Goal: Navigation & Orientation: Find specific page/section

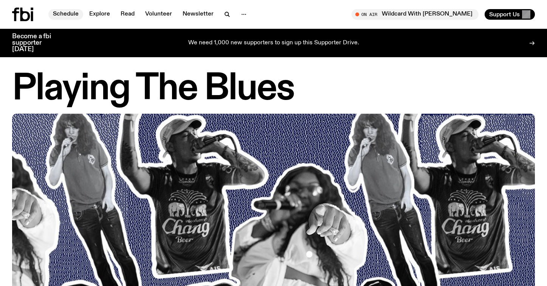
click at [69, 15] on link "Schedule" at bounding box center [65, 14] width 35 height 11
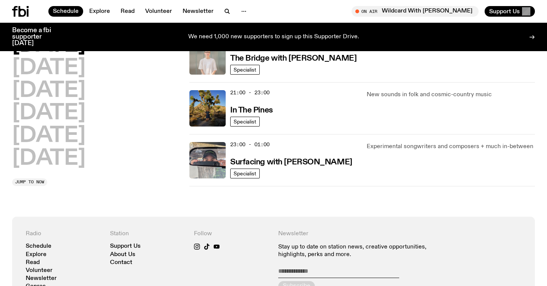
scroll to position [399, 0]
click at [261, 111] on h3 "In The Pines" at bounding box center [251, 110] width 43 height 8
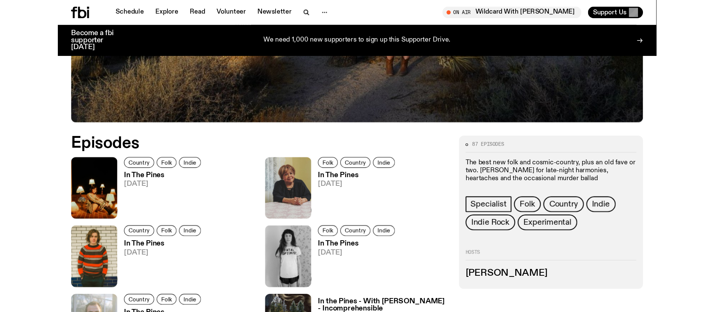
scroll to position [293, 0]
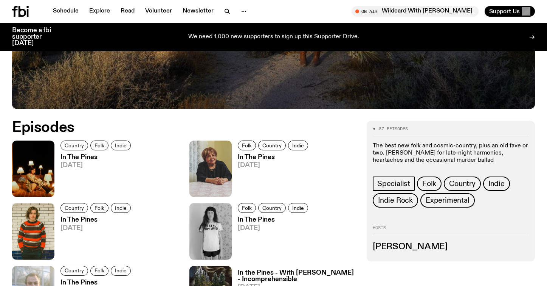
drag, startPoint x: 444, startPoint y: 245, endPoint x: 371, endPoint y: 246, distance: 73.8
click at [371, 246] on div "87 episodes The best new folk and cosmic-country, plus an old fave or two. [PER…" at bounding box center [451, 191] width 168 height 140
copy h3 "[PERSON_NAME]"
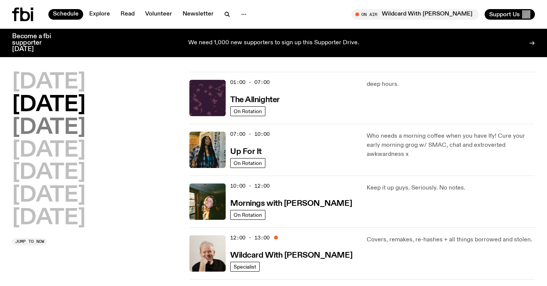
click at [79, 132] on h2 "[DATE]" at bounding box center [48, 127] width 73 height 21
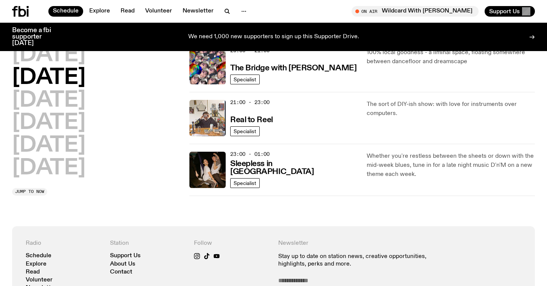
scroll to position [389, 0]
click at [85, 103] on h2 "[DATE]" at bounding box center [48, 100] width 73 height 21
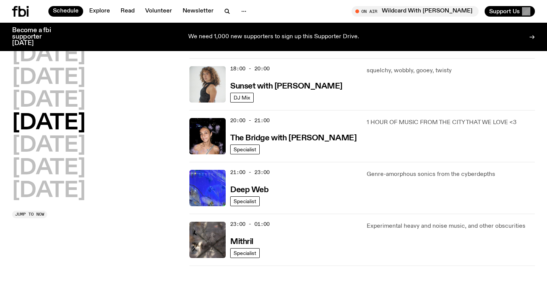
scroll to position [320, 0]
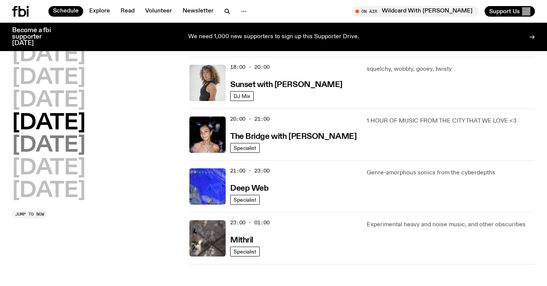
click at [61, 150] on h2 "[DATE]" at bounding box center [48, 145] width 73 height 21
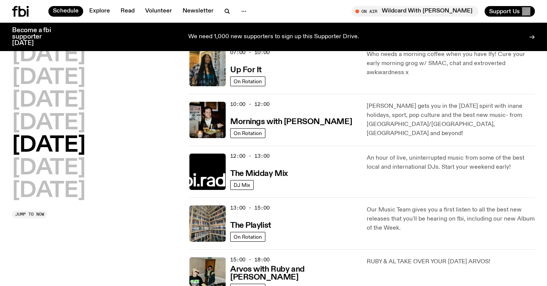
scroll to position [0, 0]
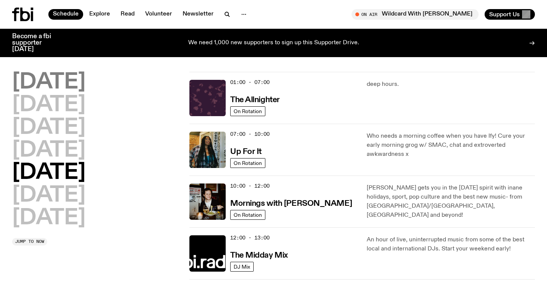
click at [67, 81] on h2 "[DATE]" at bounding box center [48, 82] width 73 height 21
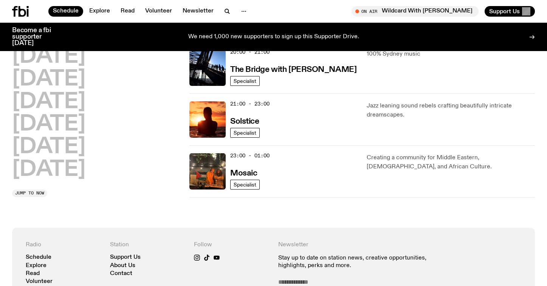
scroll to position [387, 0]
